Goal: Task Accomplishment & Management: Complete application form

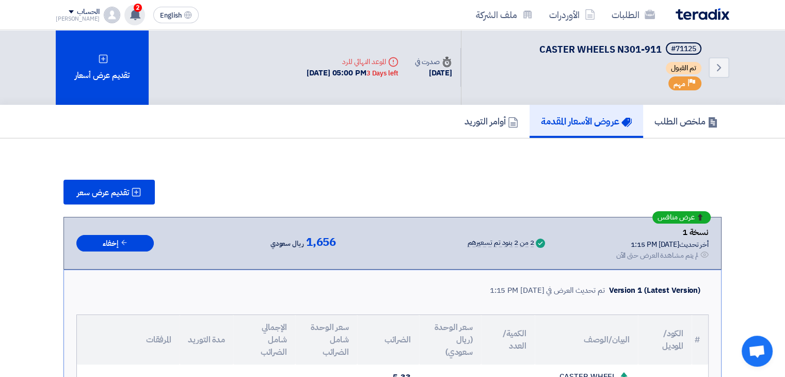
click at [130, 14] on use at bounding box center [135, 14] width 10 height 11
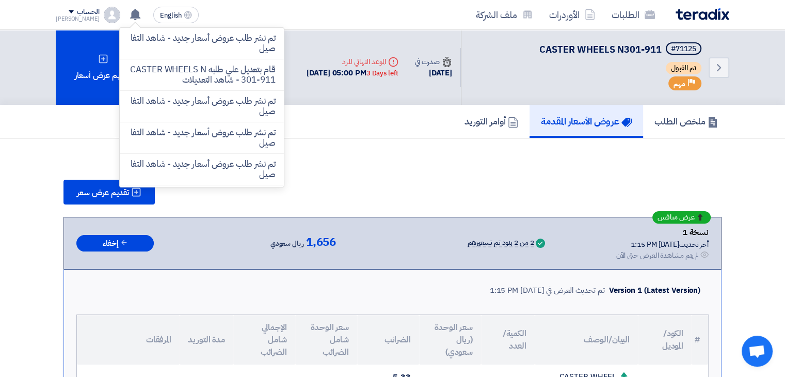
click at [171, 47] on p "تم نشر طلب عروض أسعار جديد - شاهد التفاصيل" at bounding box center [202, 43] width 148 height 21
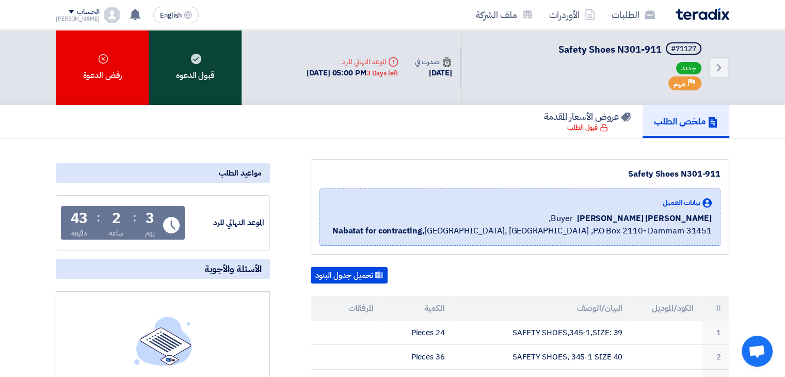
click at [203, 79] on div "قبول الدعوه" at bounding box center [195, 67] width 93 height 75
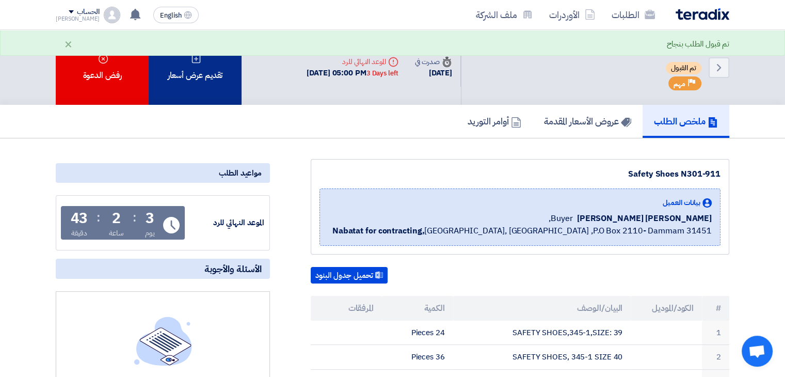
click at [227, 81] on div "تقديم عرض أسعار" at bounding box center [195, 67] width 93 height 75
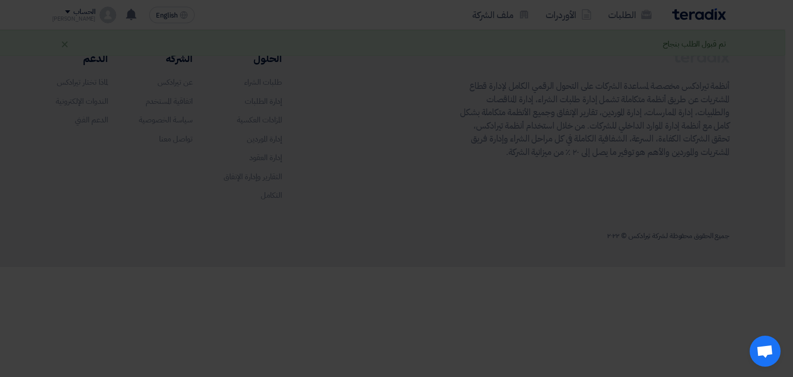
click at [386, 159] on div "أبدأ في تقديم عرض أسعار جديد تقديم عرض أسعار جديد من البداية" at bounding box center [397, 102] width 568 height 149
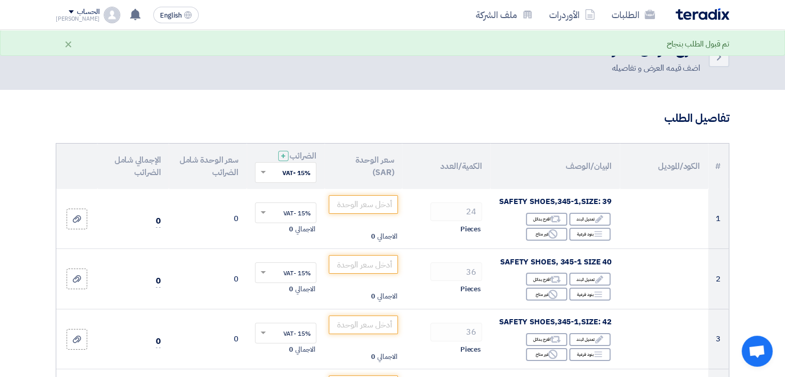
scroll to position [52, 0]
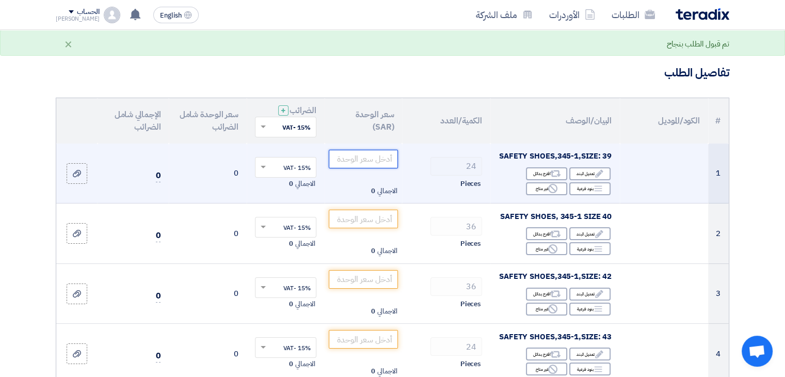
click at [372, 162] on input "number" at bounding box center [364, 159] width 70 height 19
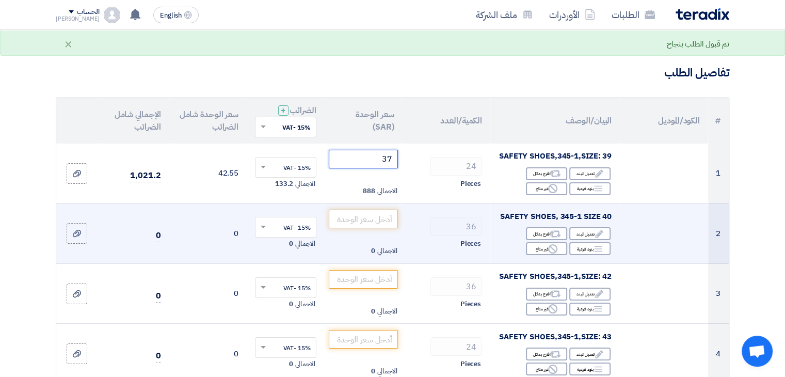
type input "37"
click at [378, 218] on input "number" at bounding box center [364, 219] width 70 height 19
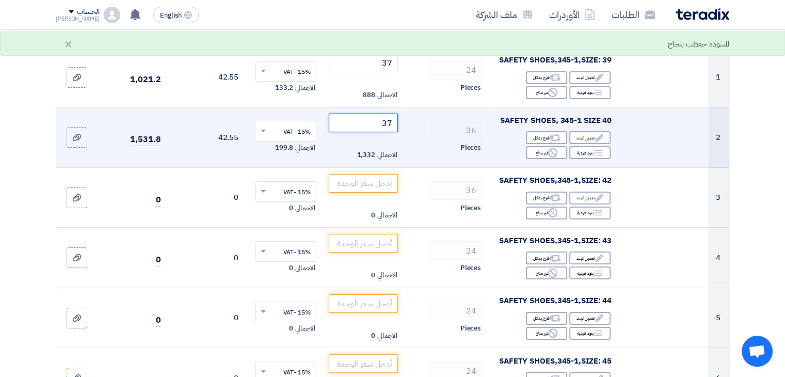
scroll to position [155, 0]
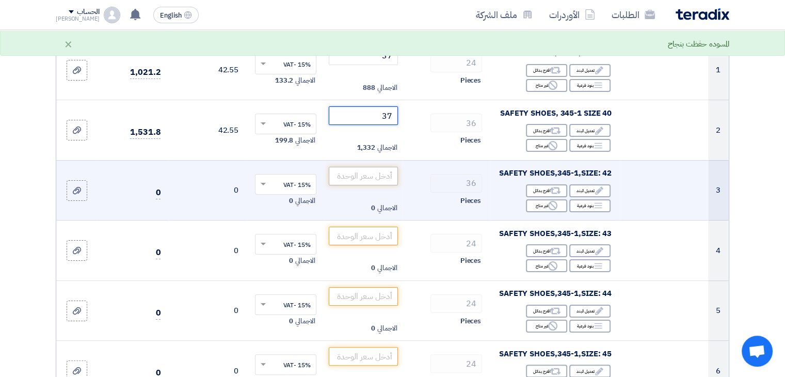
type input "37"
click at [381, 180] on input "number" at bounding box center [364, 176] width 70 height 19
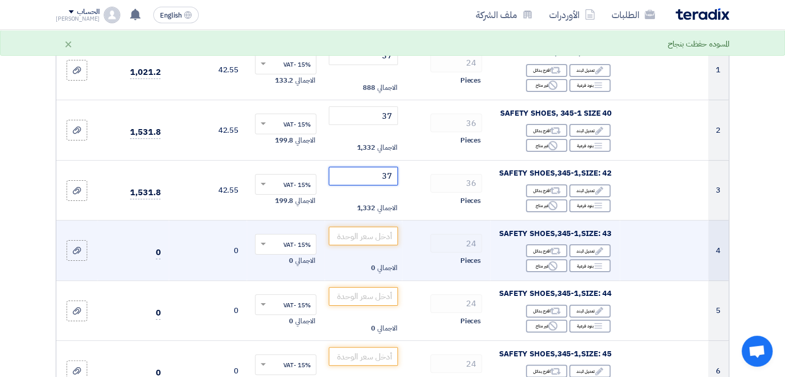
type input "37"
click at [383, 225] on td "الاجمالي 0" at bounding box center [364, 250] width 78 height 60
click at [386, 234] on input "number" at bounding box center [364, 236] width 70 height 19
click at [387, 232] on input "37" at bounding box center [364, 236] width 70 height 19
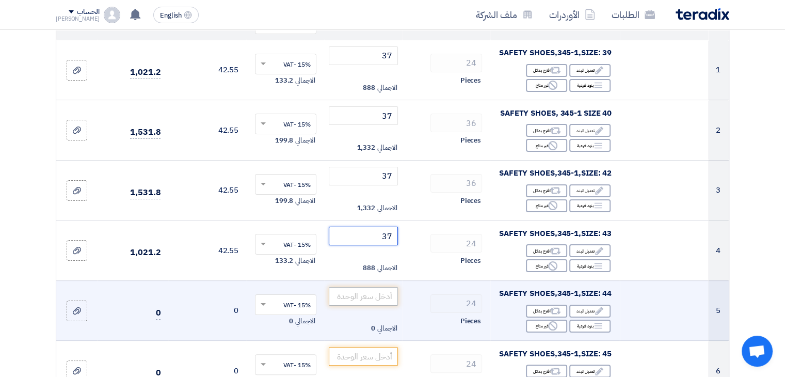
type input "37"
click at [376, 295] on input "number" at bounding box center [364, 296] width 70 height 19
paste input "37"
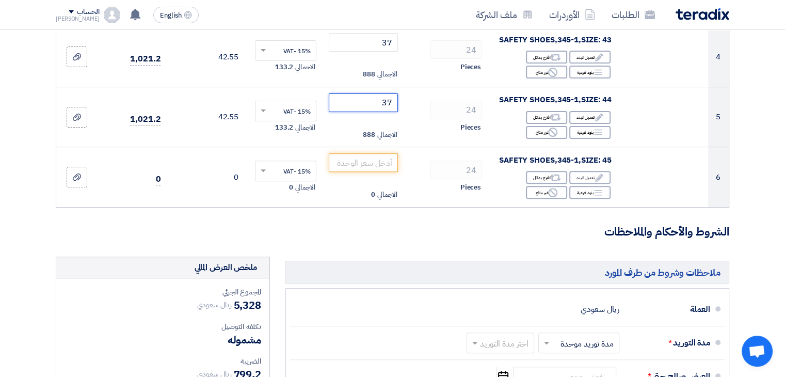
scroll to position [361, 0]
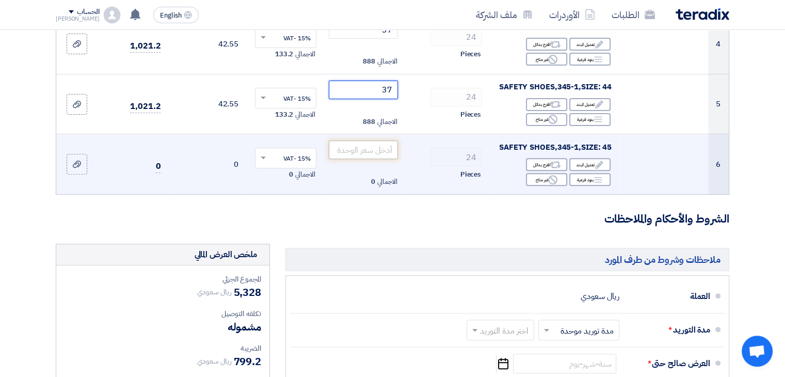
type input "37"
click at [380, 148] on input "number" at bounding box center [364, 149] width 70 height 19
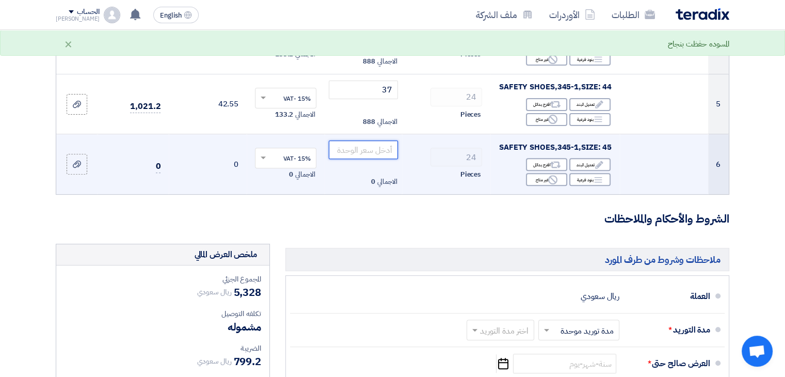
paste input "37"
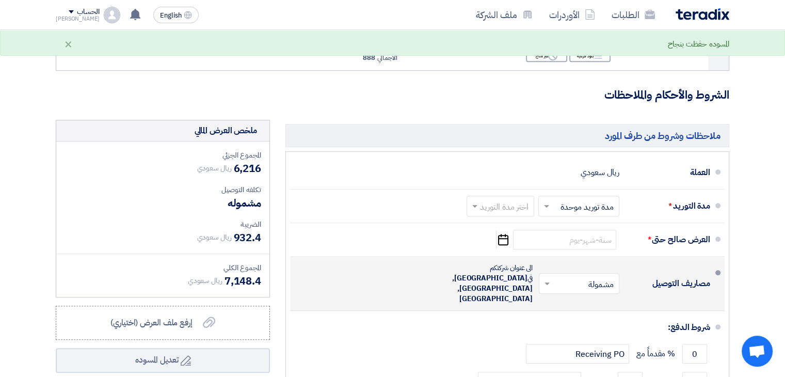
scroll to position [568, 0]
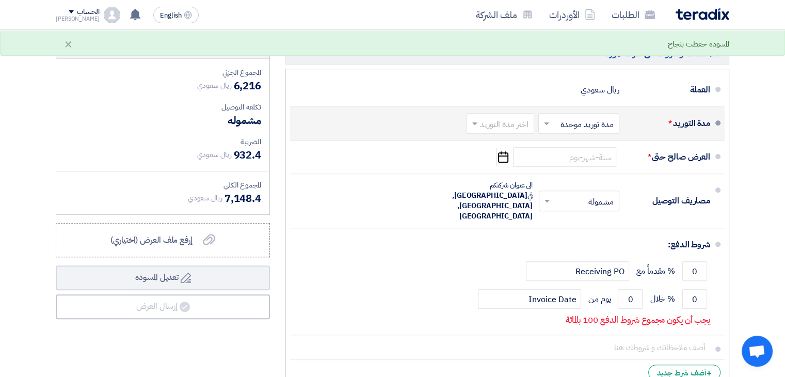
type input "37"
click at [599, 123] on input "text" at bounding box center [577, 124] width 76 height 15
click at [588, 142] on span "مدد توريد متعددة" at bounding box center [588, 145] width 56 height 12
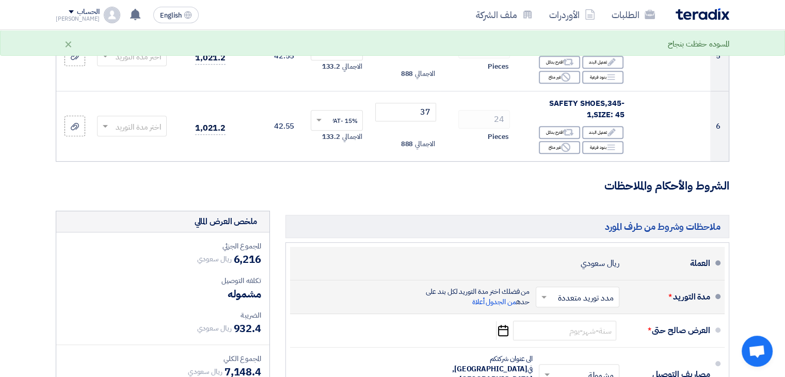
scroll to position [473, 0]
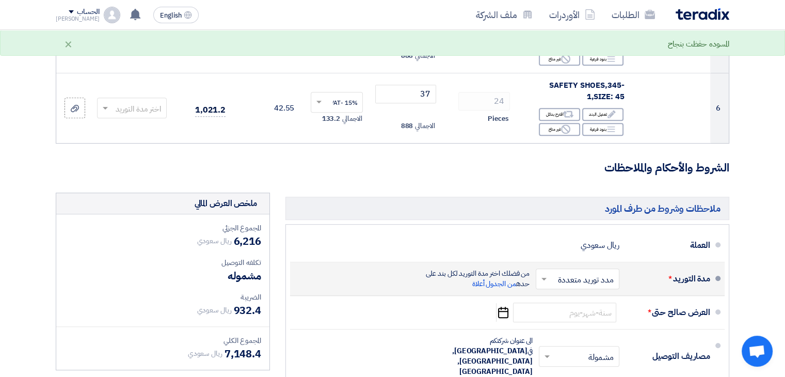
click at [567, 277] on input "text" at bounding box center [575, 280] width 78 height 15
click at [580, 315] on span "مدة توريد موحدة" at bounding box center [589, 320] width 53 height 12
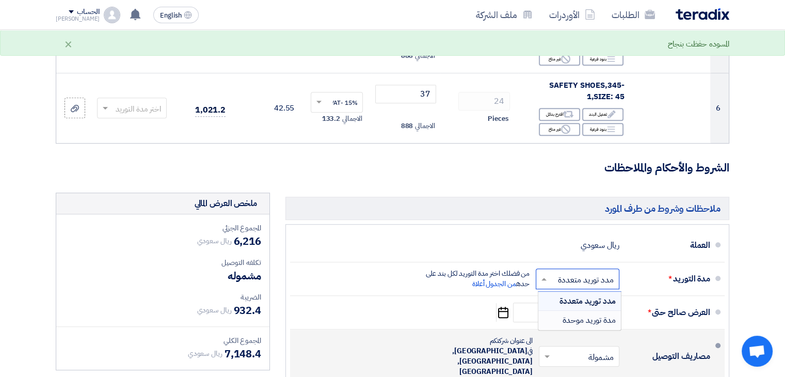
scroll to position [443, 0]
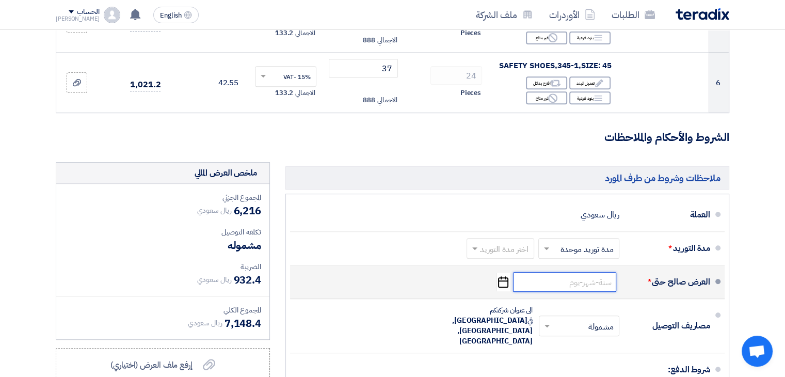
click at [580, 279] on input at bounding box center [564, 282] width 103 height 20
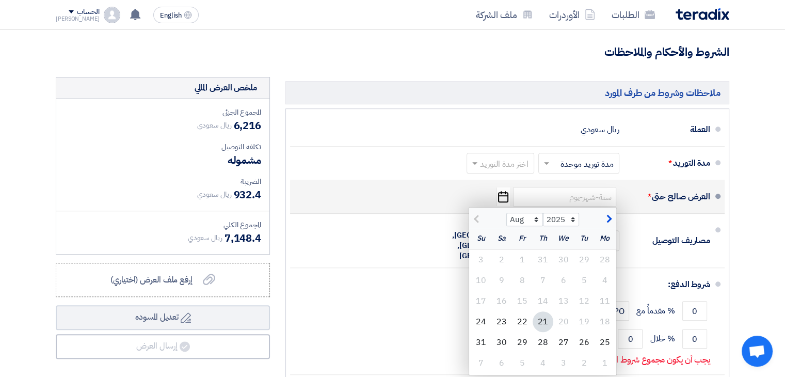
scroll to position [546, 0]
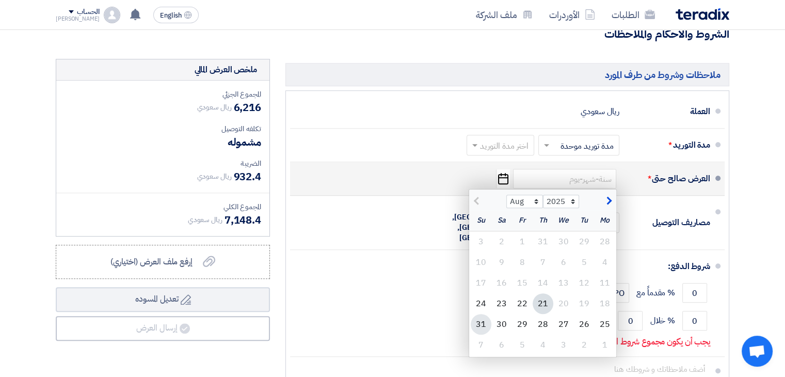
click at [487, 322] on div "31" at bounding box center [481, 324] width 21 height 21
type input "[DATE]"
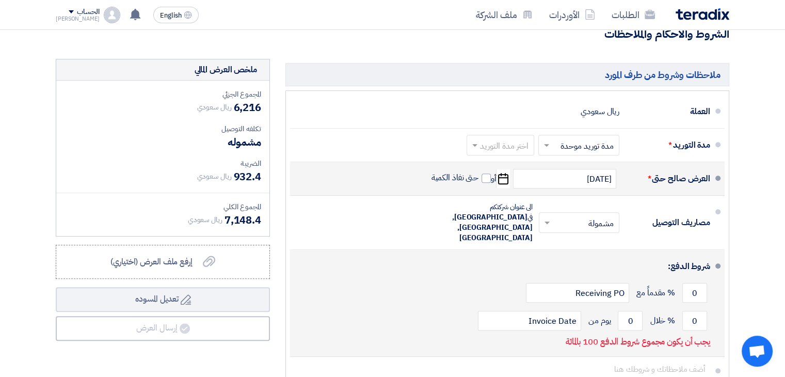
scroll to position [598, 0]
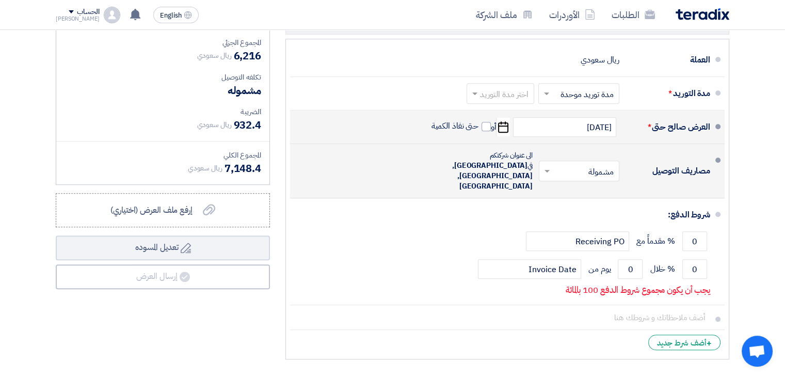
click at [577, 165] on input "text" at bounding box center [576, 172] width 75 height 15
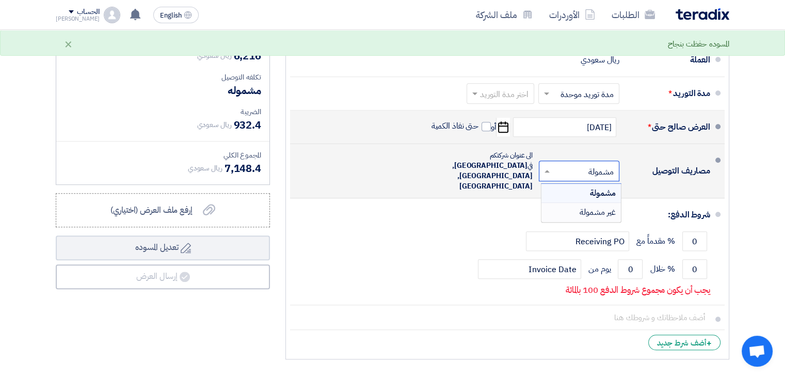
click at [578, 203] on div "غير مشمولة" at bounding box center [580, 212] width 79 height 19
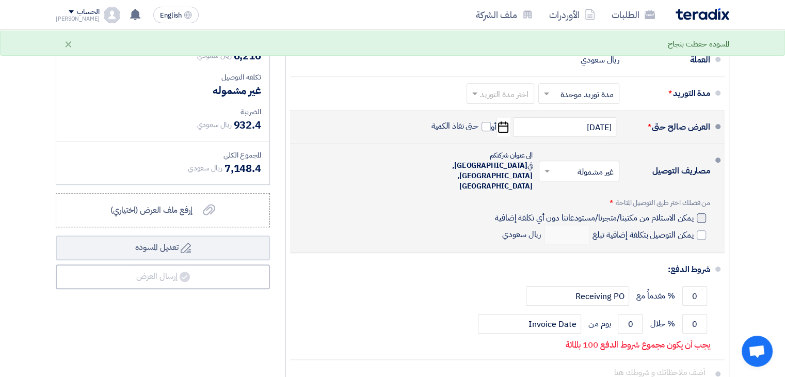
click at [696, 212] on label "يمكن الاستلام من مكتبنا/متجرنا/مستودعاتنا دون أي تكلفة إضافية" at bounding box center [600, 217] width 211 height 10
click at [694, 212] on input "يمكن الاستلام من مكتبنا/متجرنا/مستودعاتنا دون أي تكلفة إضافية" at bounding box center [593, 222] width 201 height 20
checkbox input "true"
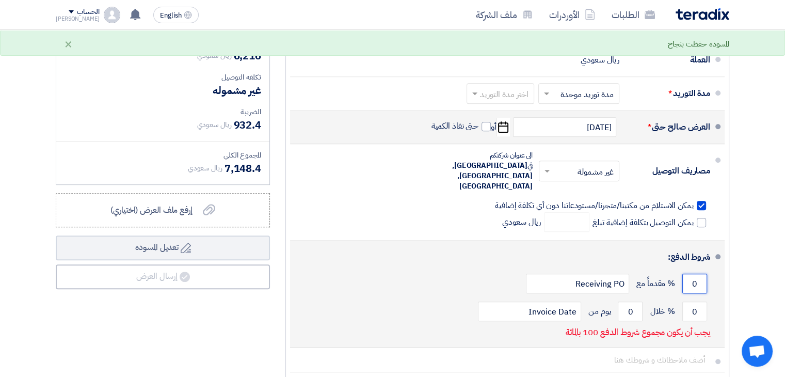
click at [693, 274] on input "0" at bounding box center [694, 284] width 25 height 20
click at [694, 274] on input "0" at bounding box center [694, 284] width 25 height 20
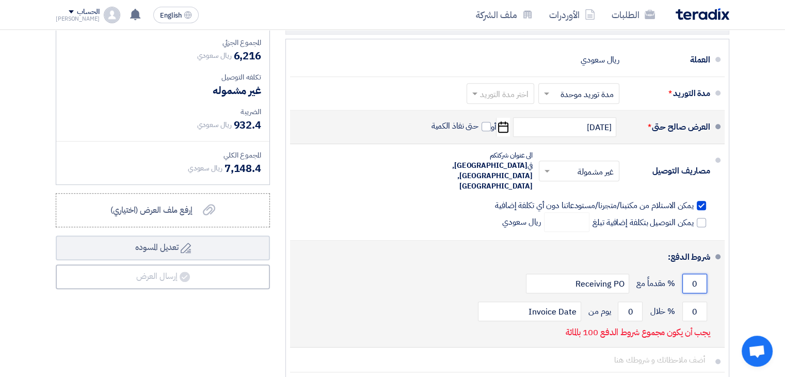
drag, startPoint x: 689, startPoint y: 261, endPoint x: 699, endPoint y: 264, distance: 10.8
click at [699, 274] on input "0" at bounding box center [694, 284] width 25 height 20
type input "50"
drag, startPoint x: 690, startPoint y: 288, endPoint x: 707, endPoint y: 291, distance: 16.8
click at [707, 301] on input "0" at bounding box center [694, 311] width 25 height 20
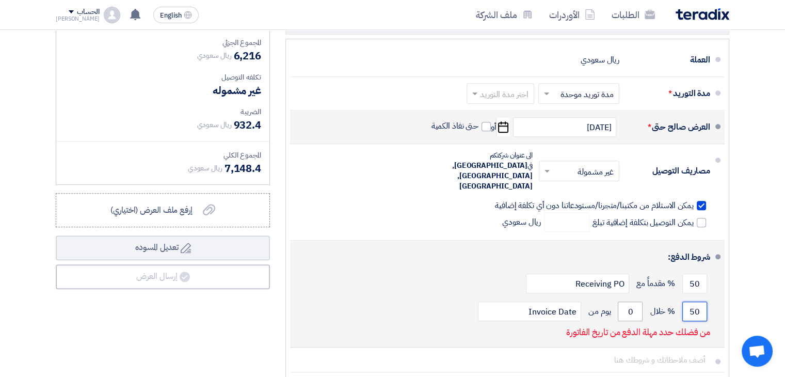
type input "50"
drag, startPoint x: 628, startPoint y: 290, endPoint x: 637, endPoint y: 290, distance: 9.3
click at [637, 301] on input "0" at bounding box center [630, 311] width 25 height 20
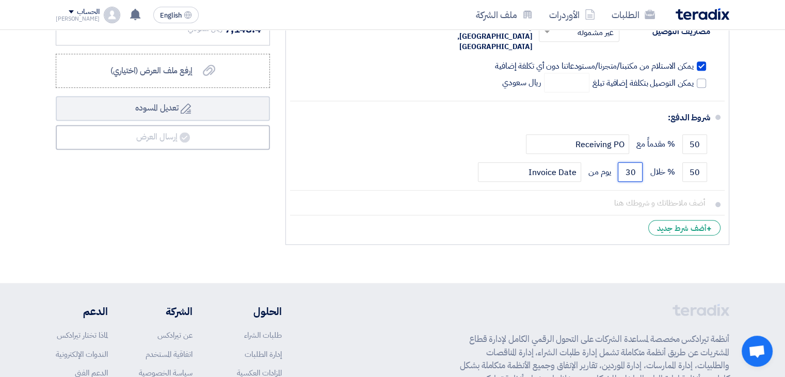
scroll to position [753, 0]
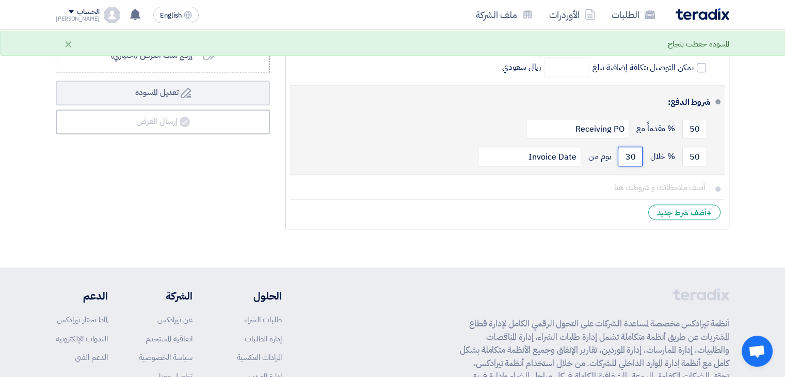
type input "30"
click at [439, 115] on div "50 % مقدماً مع Receiving PO" at bounding box center [504, 129] width 412 height 28
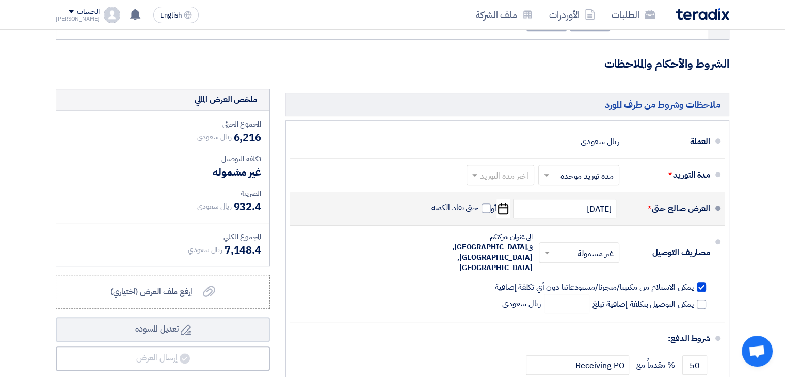
scroll to position [568, 0]
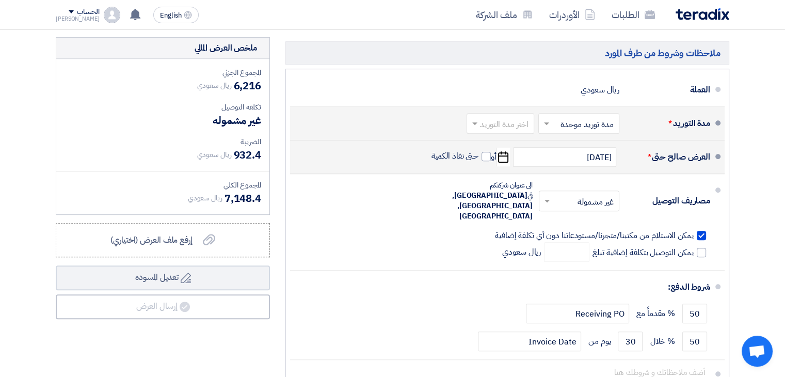
click at [584, 126] on input "text" at bounding box center [577, 124] width 76 height 15
click at [585, 145] on span "مدد توريد متعددة" at bounding box center [588, 145] width 56 height 12
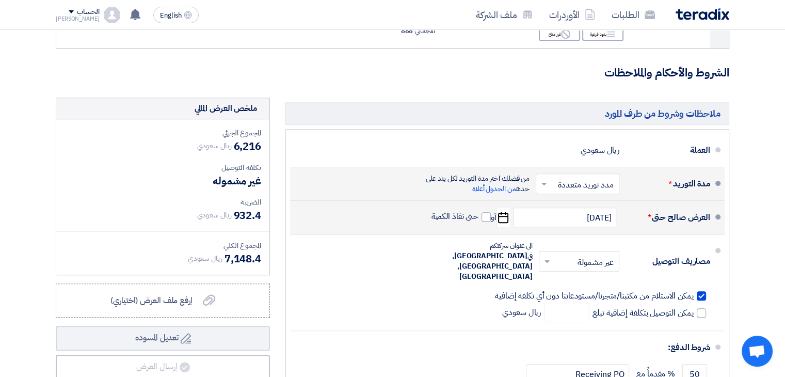
scroll to position [628, 0]
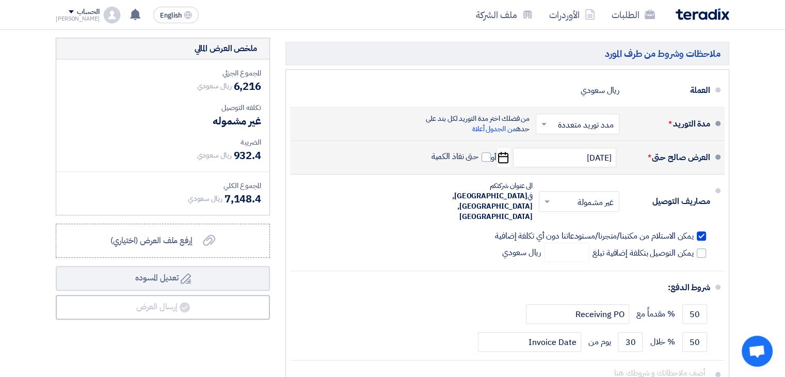
click at [579, 126] on input "text" at bounding box center [575, 125] width 78 height 15
click at [587, 162] on span "مدة توريد موحدة" at bounding box center [589, 165] width 53 height 12
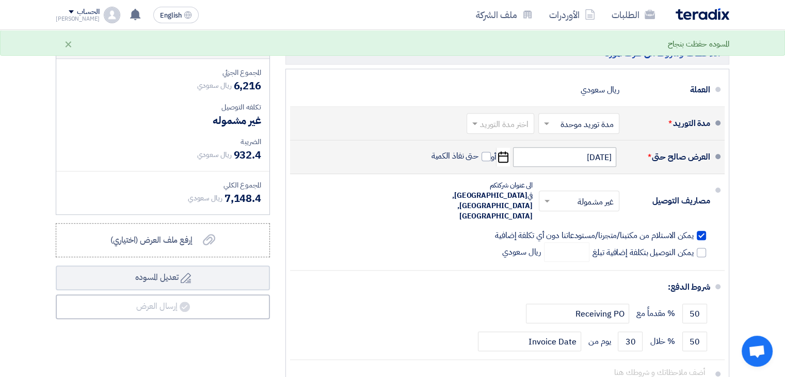
scroll to position [619, 0]
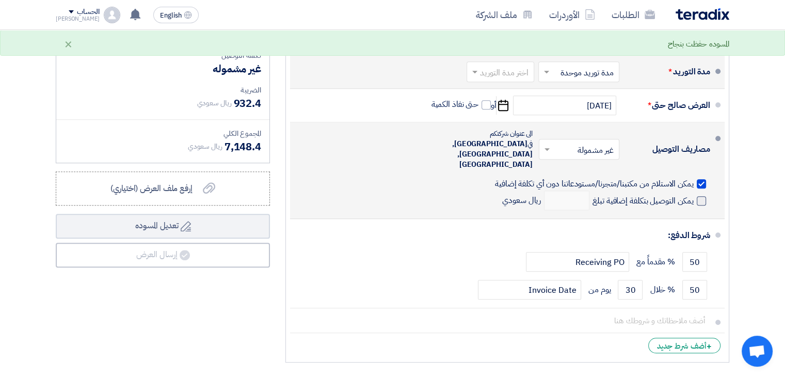
click at [695, 195] on label "يمكن التوصيل بتكلفة إضافية تبلغ" at bounding box center [650, 200] width 114 height 10
click at [694, 195] on input "يمكن التوصيل بتكلفة إضافية تبلغ" at bounding box center [641, 205] width 103 height 20
checkbox input "true"
click at [697, 179] on div at bounding box center [701, 183] width 9 height 9
click at [694, 178] on input "يمكن الاستلام من مكتبنا/متجرنا/مستودعاتنا دون أي تكلفة إضافية" at bounding box center [593, 188] width 201 height 20
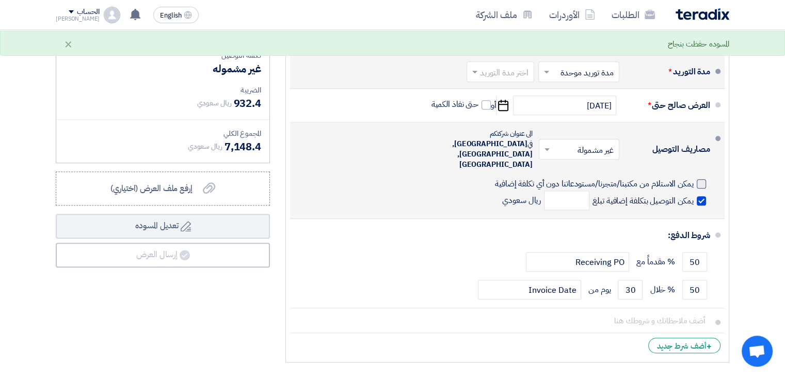
click at [700, 179] on div at bounding box center [701, 183] width 9 height 9
click at [694, 178] on input "يمكن الاستلام من مكتبنا/متجرنا/مستودعاتنا دون أي تكلفة إضافية" at bounding box center [593, 188] width 201 height 20
checkbox input "true"
click at [702, 196] on span at bounding box center [701, 200] width 9 height 9
click at [694, 195] on input "يمكن التوصيل بتكلفة إضافية تبلغ" at bounding box center [641, 205] width 103 height 20
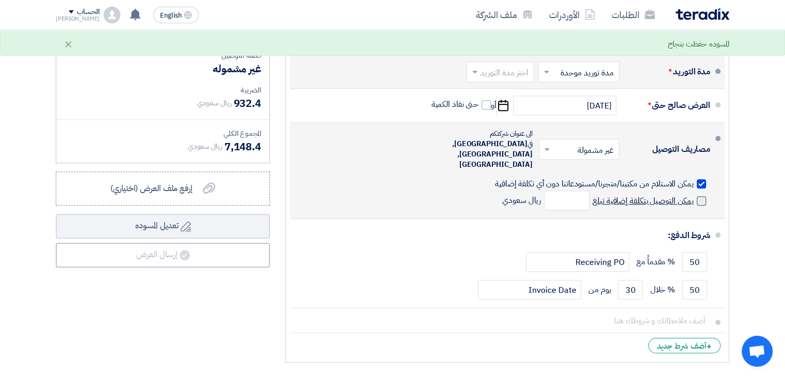
checkbox input "false"
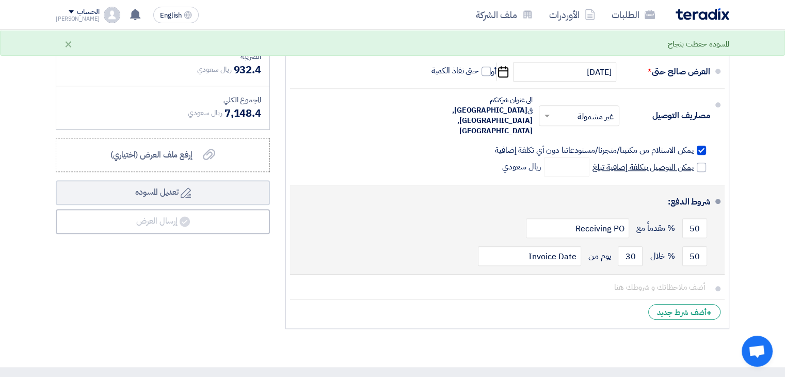
scroll to position [671, 0]
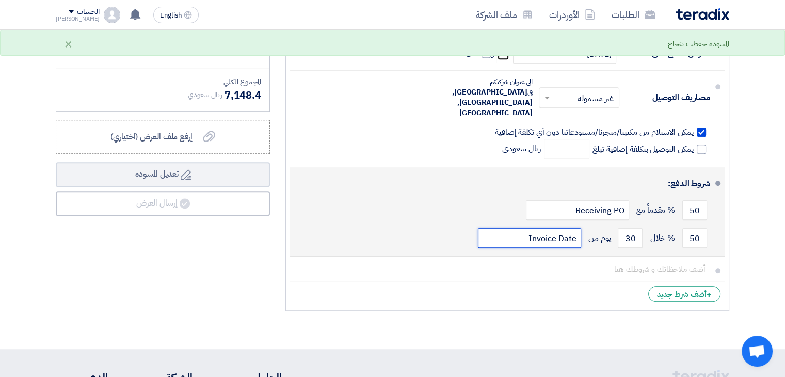
click at [560, 228] on input "Invoice Date" at bounding box center [529, 238] width 103 height 20
drag, startPoint x: 629, startPoint y: 212, endPoint x: 636, endPoint y: 215, distance: 8.1
click at [636, 228] on input "30" at bounding box center [630, 238] width 25 height 20
click at [628, 228] on input "30" at bounding box center [630, 238] width 25 height 20
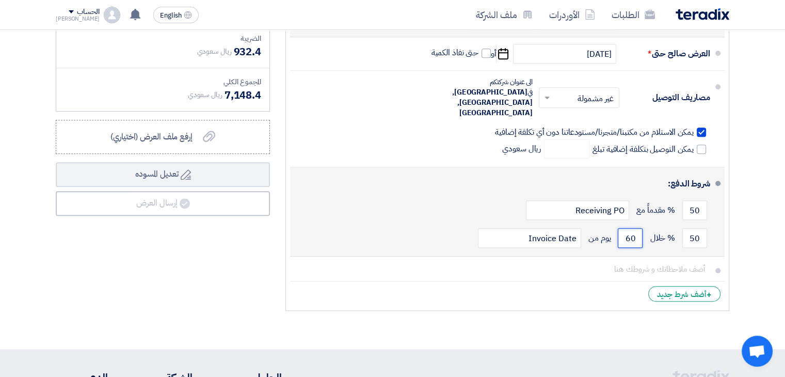
click at [56, 162] on button "Draft تعديل المسوده" at bounding box center [163, 174] width 214 height 25
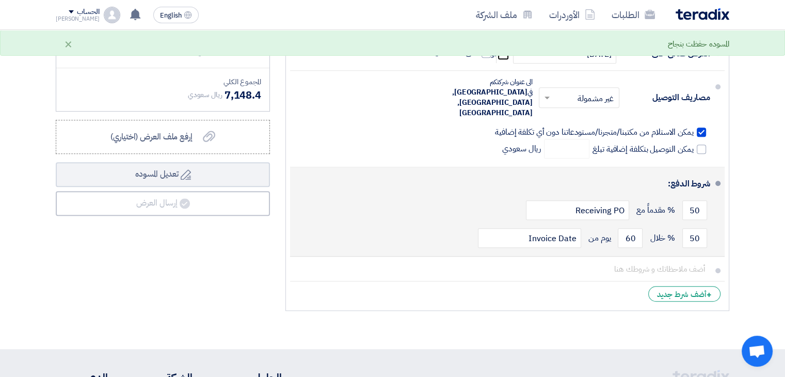
click at [456, 224] on div "50 % خلال 60 يوم من Invoice Date" at bounding box center [504, 238] width 412 height 28
click at [630, 228] on input "60" at bounding box center [630, 238] width 25 height 20
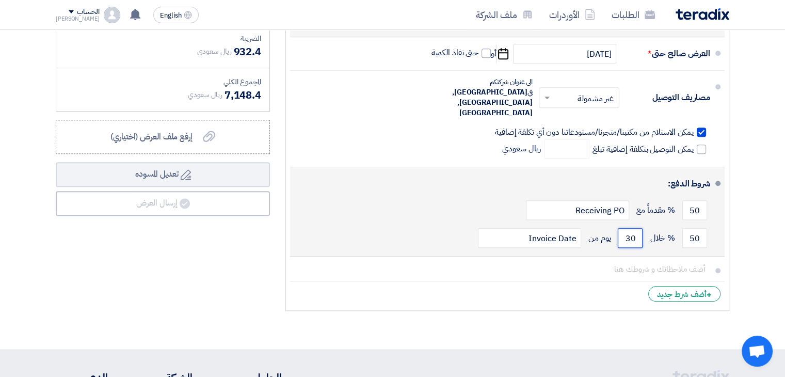
type input "30"
click at [415, 200] on div "50 % مقدماً مع Receiving PO" at bounding box center [504, 210] width 412 height 28
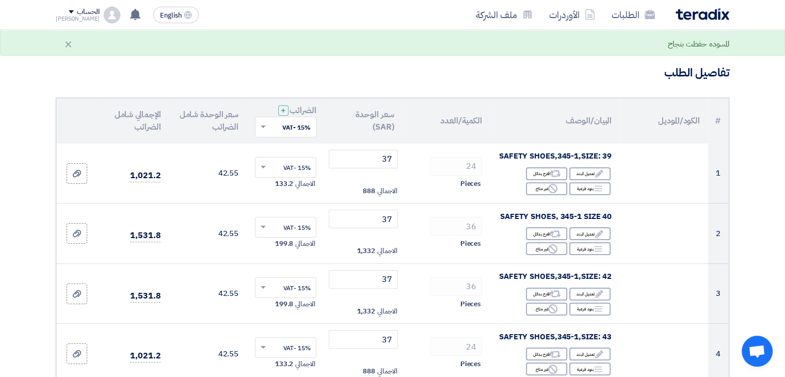
scroll to position [0, 0]
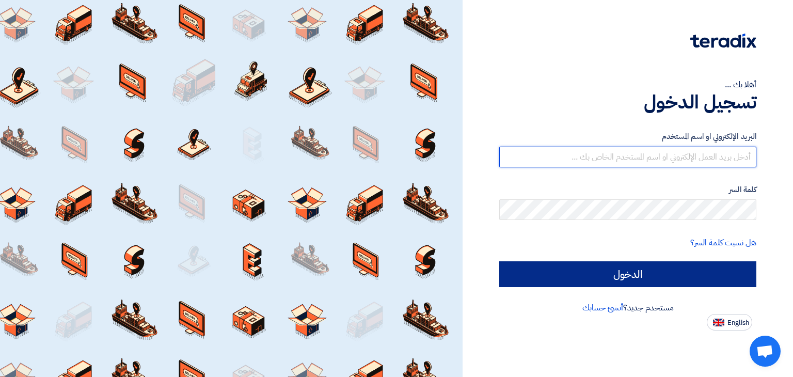
type input "[EMAIL_ADDRESS][DOMAIN_NAME]"
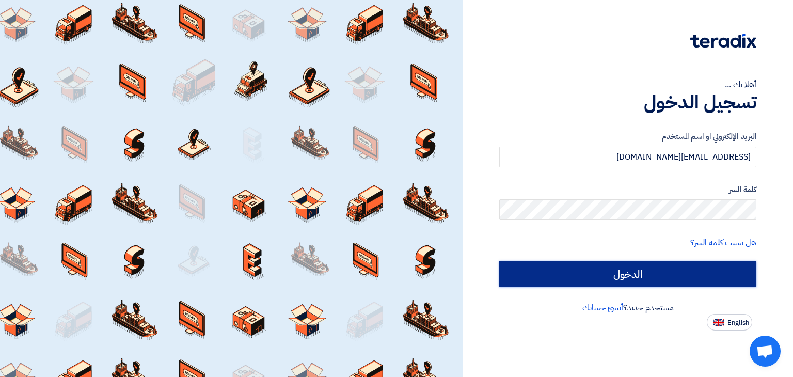
click at [600, 265] on input "الدخول" at bounding box center [627, 274] width 257 height 26
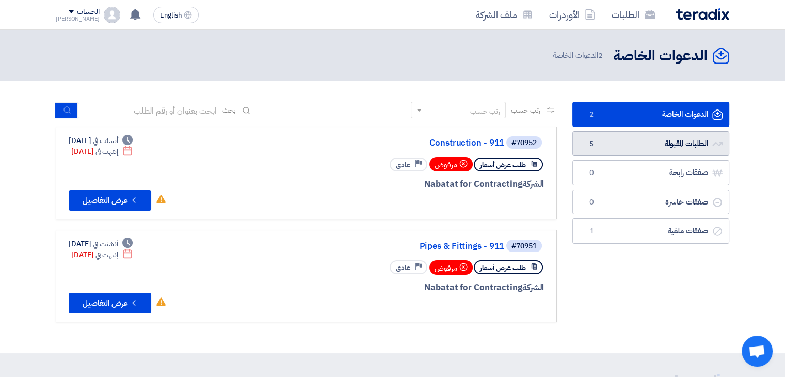
click at [694, 147] on link "الطلبات المقبولة الطلبات المقبولة 5" at bounding box center [650, 143] width 157 height 25
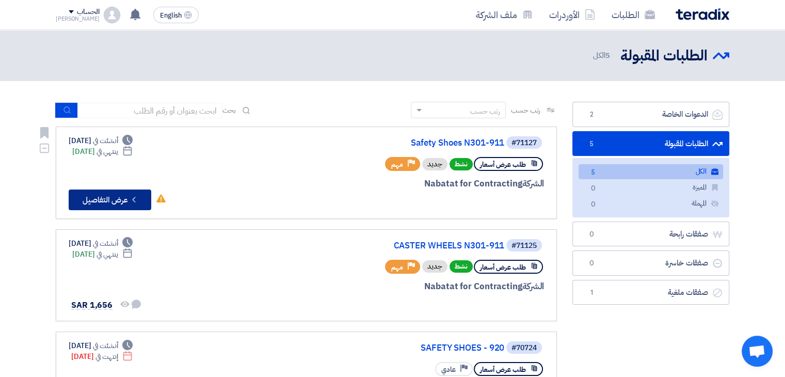
click at [134, 198] on use at bounding box center [133, 200] width 3 height 6
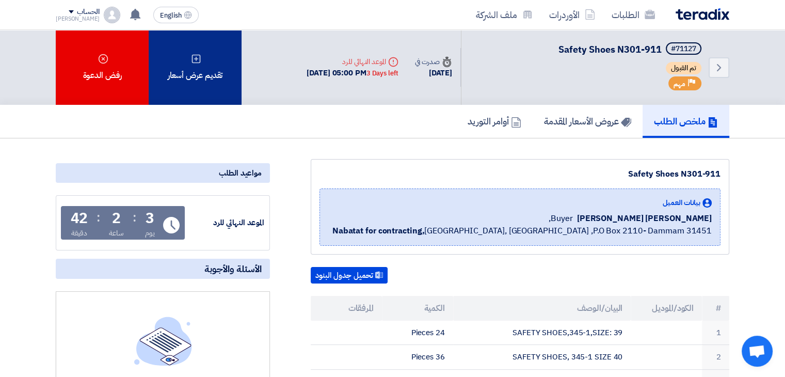
click at [201, 67] on div "تقديم عرض أسعار" at bounding box center [195, 67] width 93 height 75
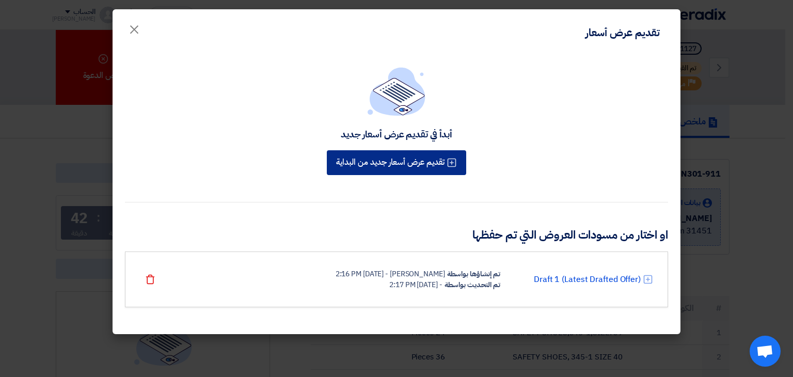
click at [434, 166] on button "تقديم عرض أسعار جديد من البداية" at bounding box center [396, 162] width 139 height 25
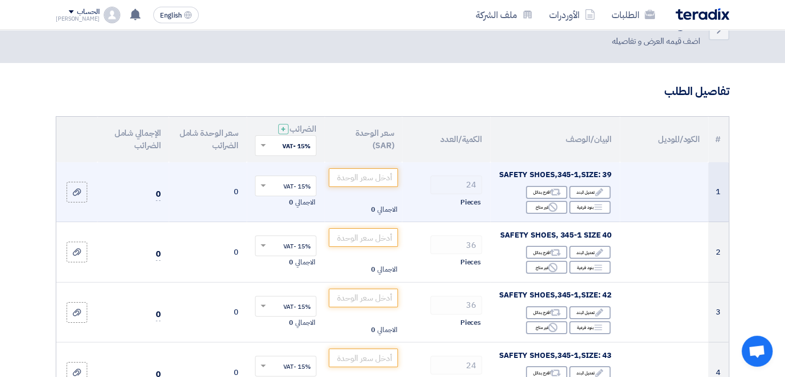
scroll to position [52, 0]
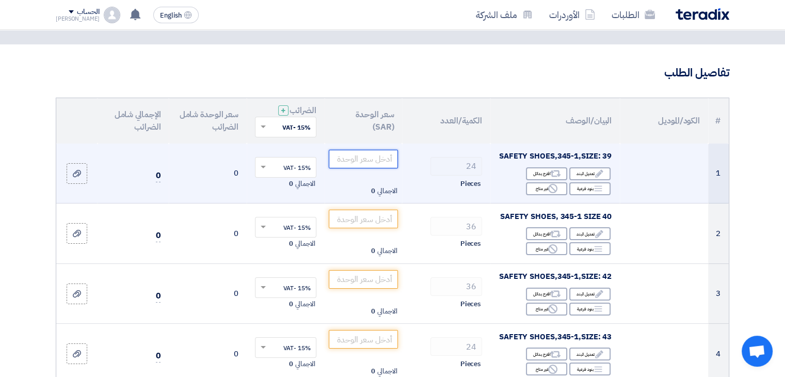
click at [374, 157] on input "number" at bounding box center [364, 159] width 70 height 19
click at [389, 157] on input "37" at bounding box center [364, 159] width 70 height 19
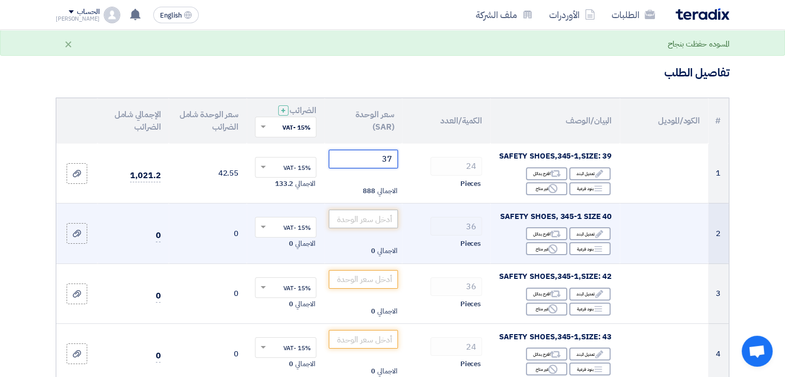
type input "37"
click at [383, 217] on input "number" at bounding box center [364, 219] width 70 height 19
paste input "37"
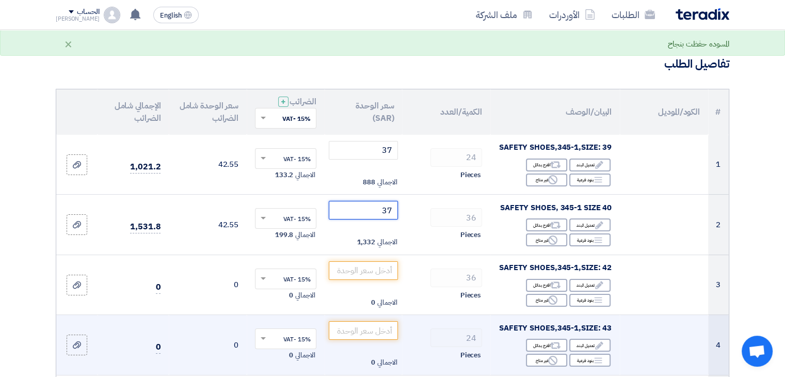
scroll to position [206, 0]
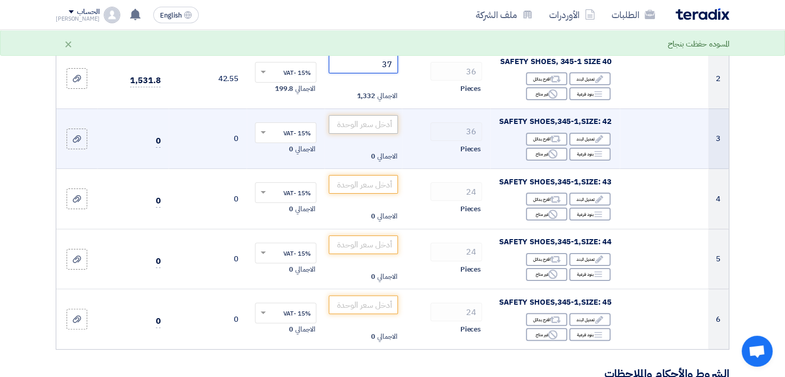
type input "37"
click at [382, 122] on input "number" at bounding box center [364, 124] width 70 height 19
paste input "37"
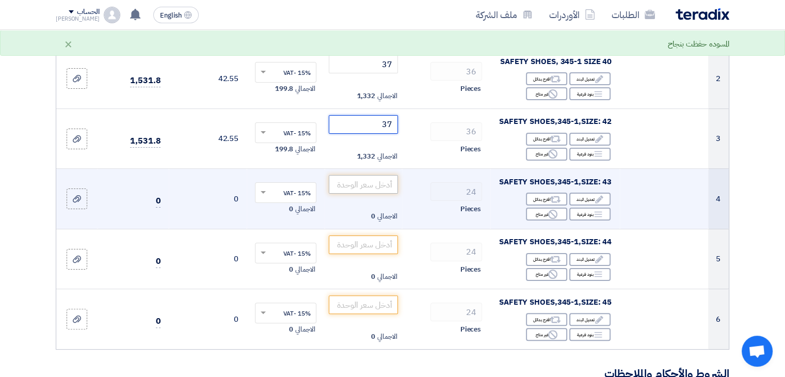
type input "37"
click at [383, 183] on input "number" at bounding box center [364, 184] width 70 height 19
paste input "37"
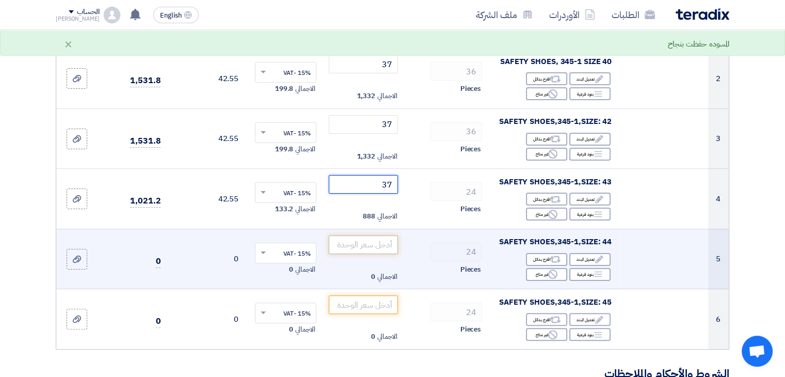
type input "37"
click at [384, 244] on input "number" at bounding box center [364, 244] width 70 height 19
paste input "37"
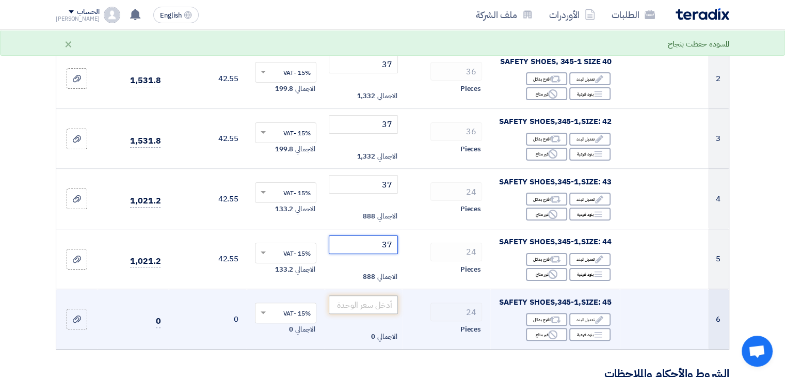
type input "37"
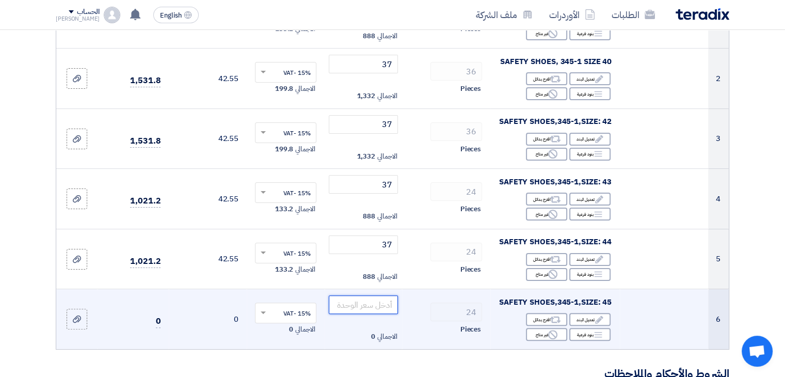
click at [384, 303] on input "number" at bounding box center [364, 304] width 70 height 19
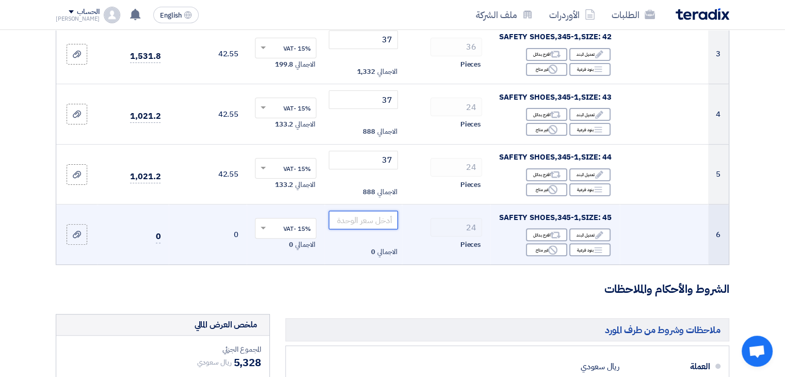
scroll to position [310, 0]
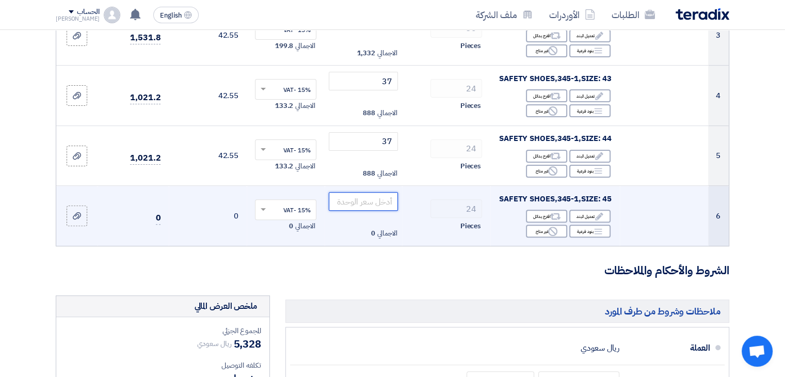
paste input "37"
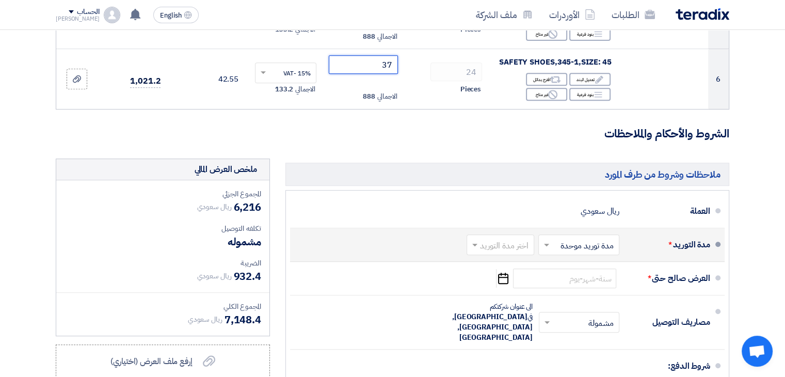
scroll to position [465, 0]
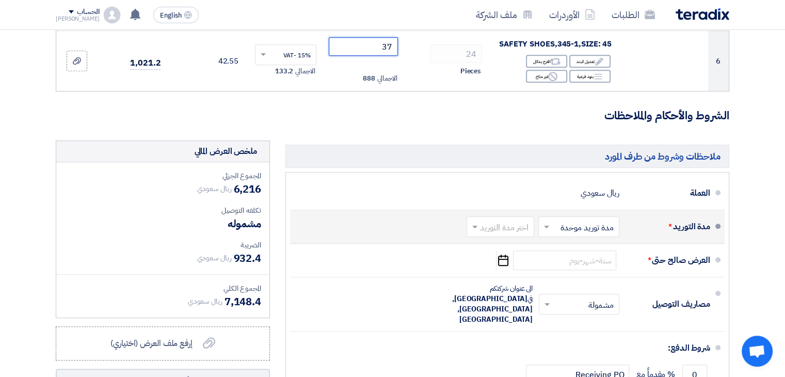
type input "37"
click at [580, 230] on input "text" at bounding box center [577, 227] width 76 height 15
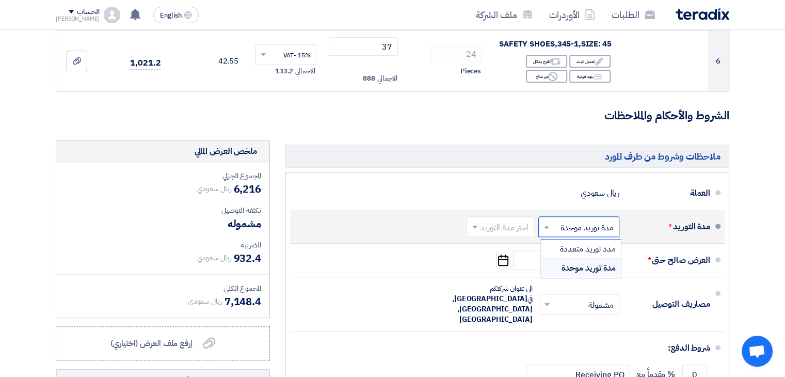
click at [580, 230] on input "text" at bounding box center [577, 227] width 76 height 15
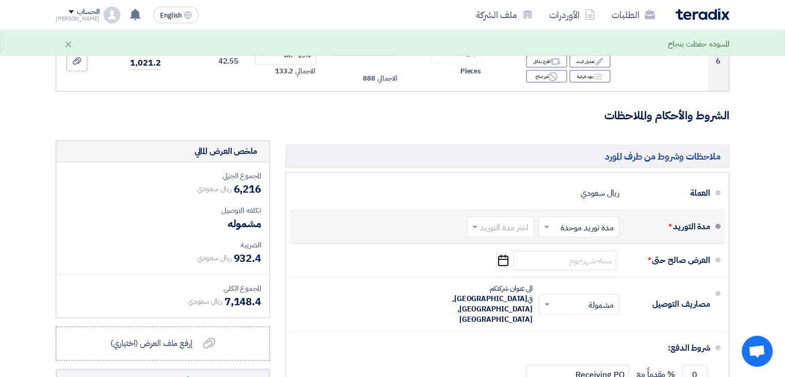
click at [417, 221] on div "مدة التوريد * اختر مدة التوريد × مدة توريد موحدة × اختر مدة التوريد" at bounding box center [504, 226] width 412 height 25
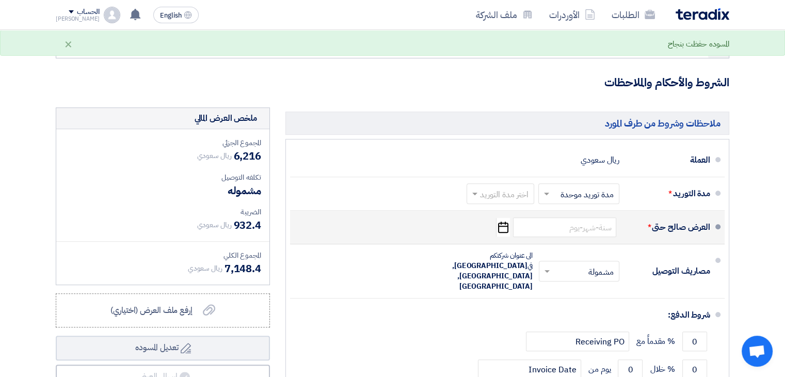
scroll to position [516, 0]
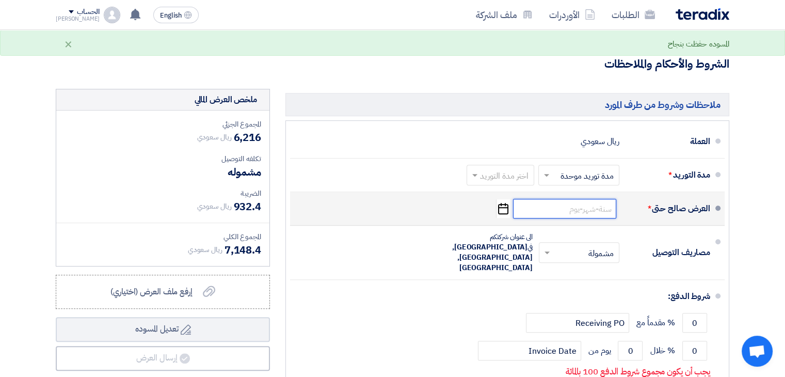
click at [571, 213] on input at bounding box center [564, 209] width 103 height 20
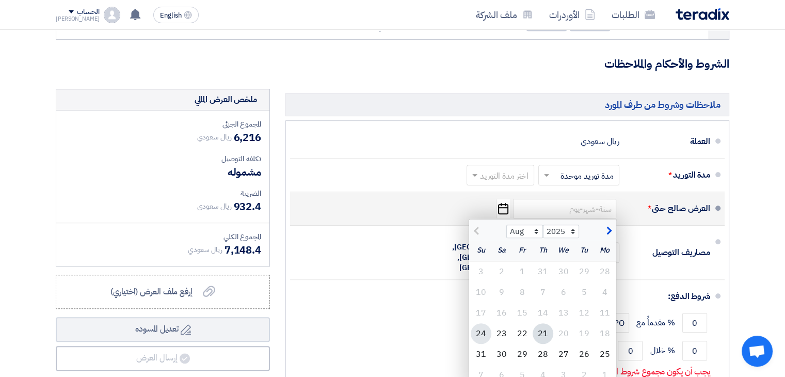
click at [485, 330] on div "24" at bounding box center [481, 333] width 21 height 21
type input "8/24/2025"
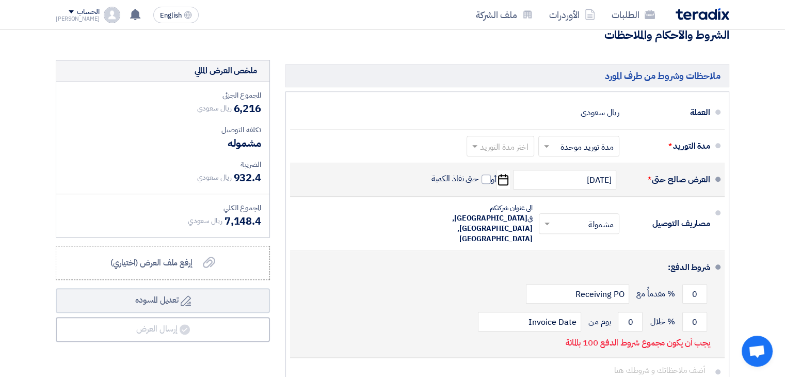
scroll to position [568, 0]
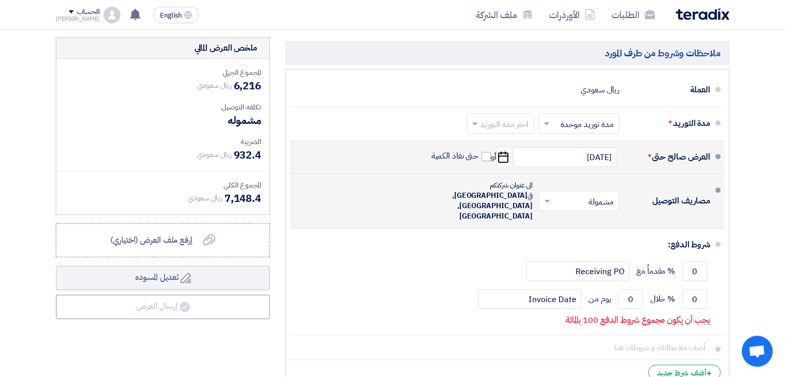
click at [583, 195] on input "text" at bounding box center [576, 202] width 75 height 15
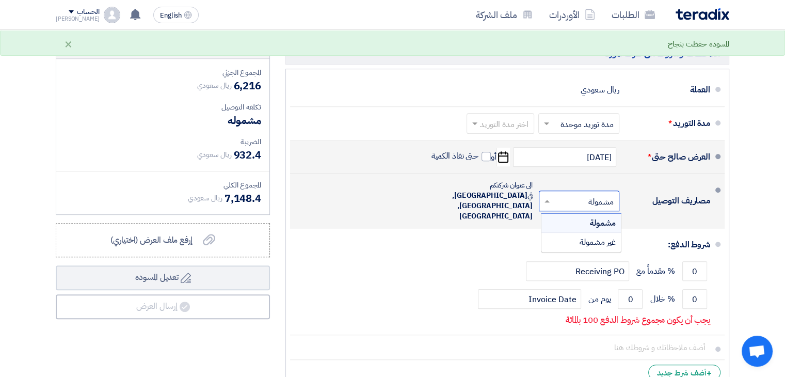
click at [583, 195] on input "text" at bounding box center [576, 202] width 75 height 15
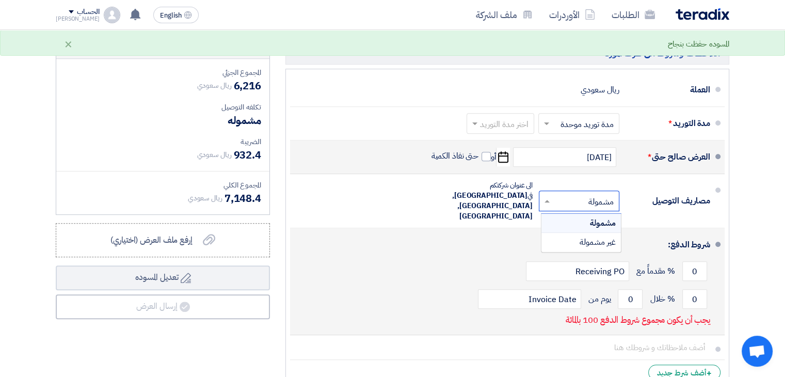
click at [491, 234] on div "شروط الدفع:" at bounding box center [509, 244] width 404 height 25
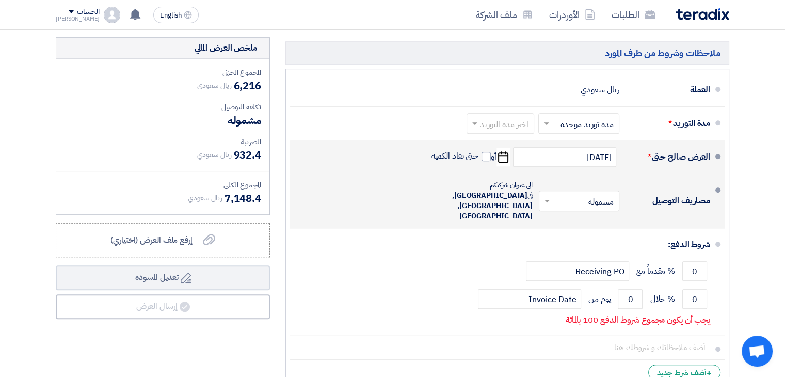
click at [565, 195] on input "text" at bounding box center [576, 202] width 75 height 15
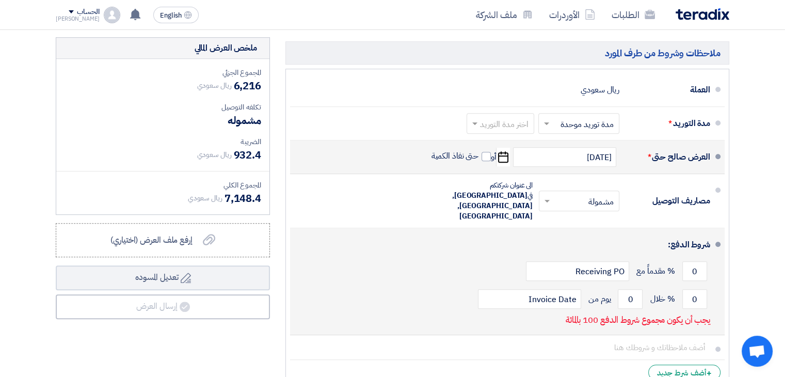
click at [505, 232] on div "شروط الدفع:" at bounding box center [509, 244] width 404 height 25
drag, startPoint x: 690, startPoint y: 251, endPoint x: 706, endPoint y: 250, distance: 16.5
click at [706, 261] on input "0" at bounding box center [694, 271] width 25 height 20
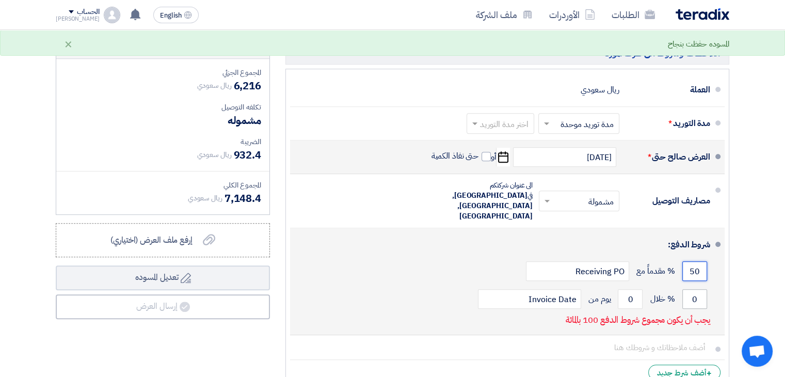
type input "50"
drag, startPoint x: 692, startPoint y: 277, endPoint x: 702, endPoint y: 279, distance: 10.5
click at [702, 289] on input "0" at bounding box center [694, 299] width 25 height 20
type input "50"
drag, startPoint x: 629, startPoint y: 277, endPoint x: 634, endPoint y: 279, distance: 5.9
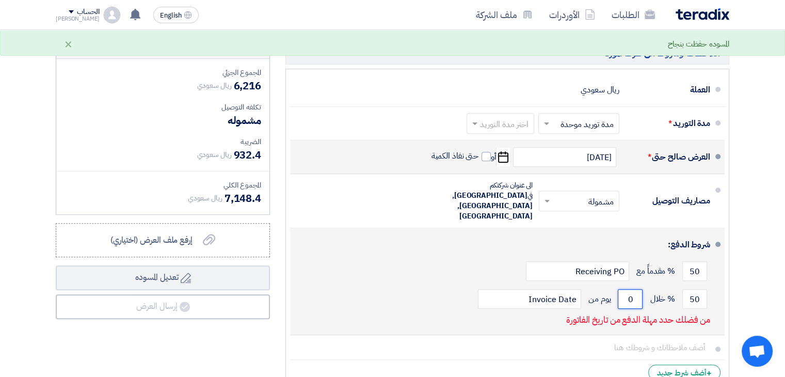
click at [634, 289] on input "0" at bounding box center [630, 299] width 25 height 20
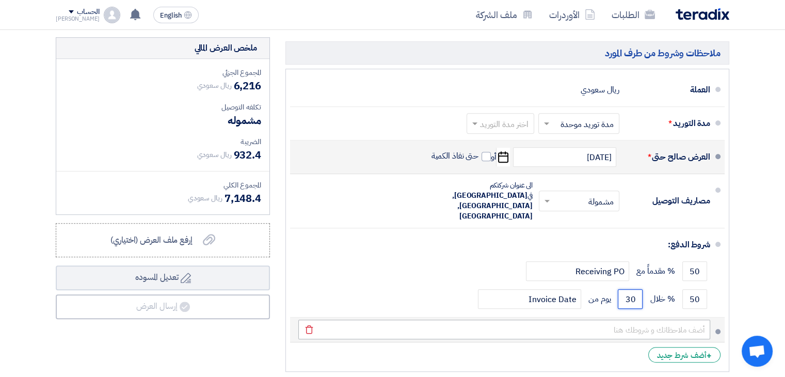
type input "30"
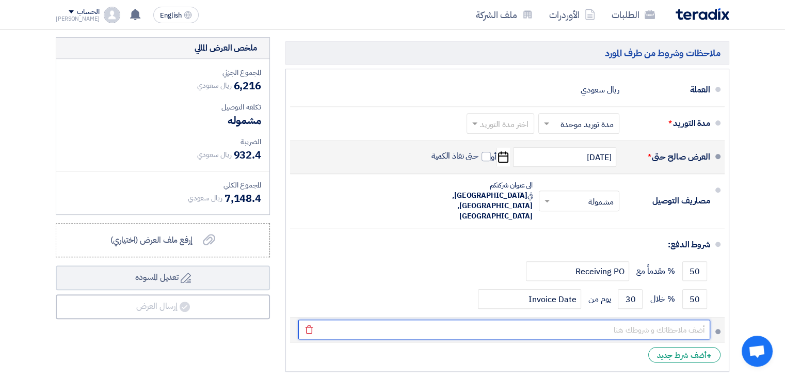
click at [387, 319] on input "text" at bounding box center [504, 329] width 412 height 20
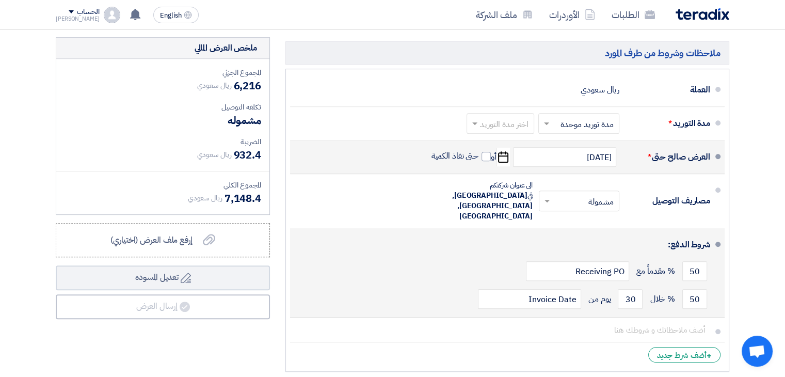
click at [382, 285] on div "50 % خلال 30 يوم من Invoice Date" at bounding box center [504, 299] width 412 height 28
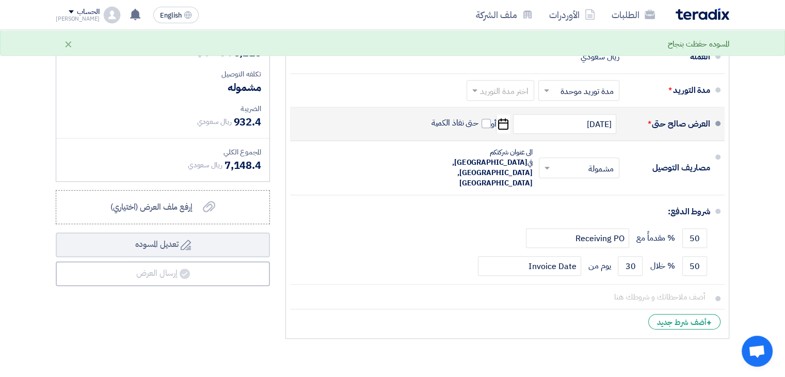
scroll to position [619, 0]
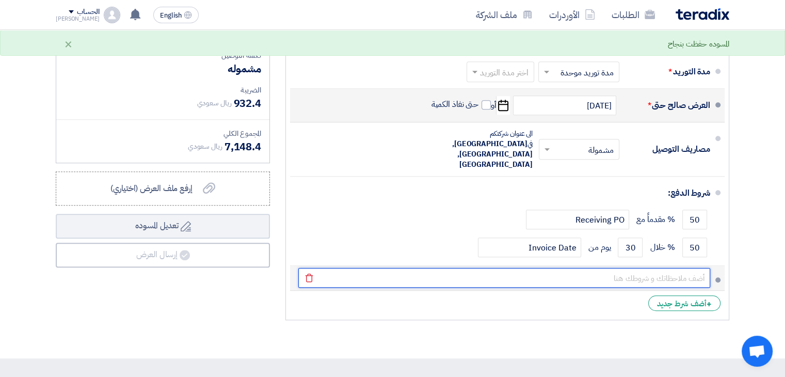
click at [599, 268] on input "text" at bounding box center [504, 278] width 412 height 20
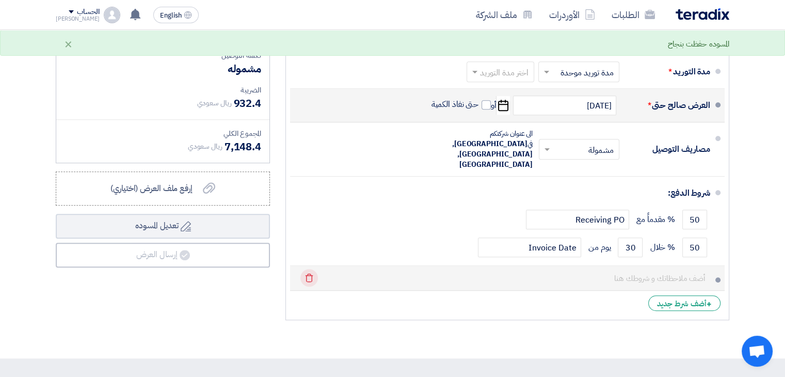
click at [308, 269] on icon "Delete" at bounding box center [309, 278] width 18 height 18
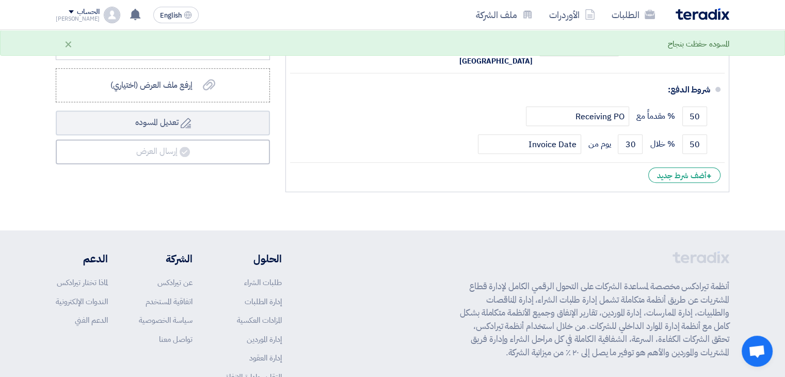
scroll to position [413, 0]
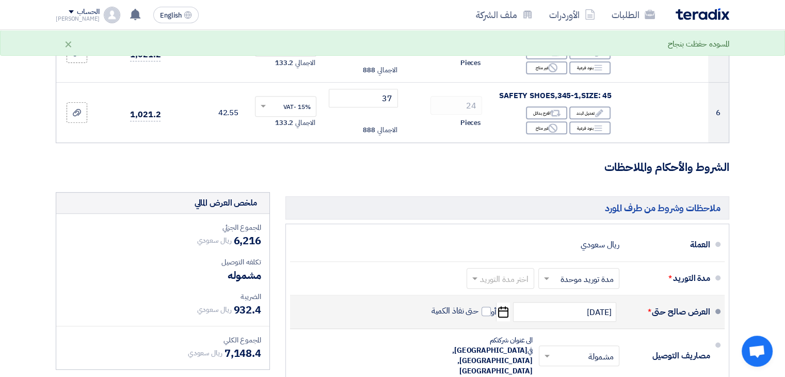
click at [436, 164] on h3 "الشروط والأحكام والملاحظات" at bounding box center [393, 167] width 674 height 16
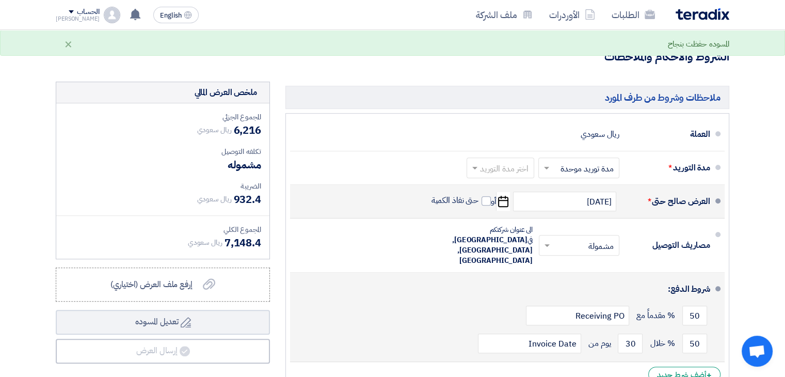
scroll to position [619, 0]
